Goal: Information Seeking & Learning: Learn about a topic

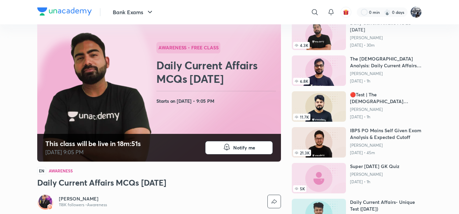
scroll to position [54, 0]
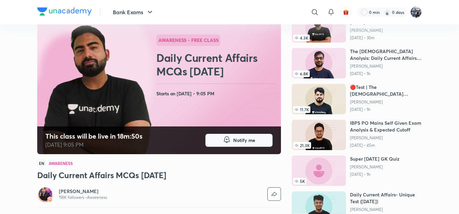
click at [228, 142] on icon "button" at bounding box center [227, 142] width 2 height 1
